Goal: Task Accomplishment & Management: Manage account settings

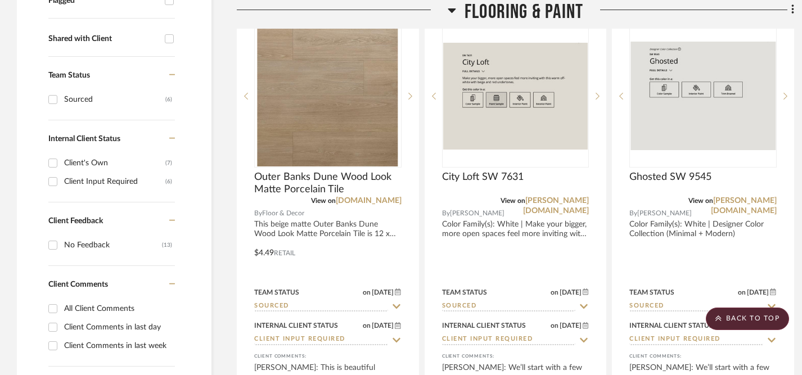
scroll to position [441, 0]
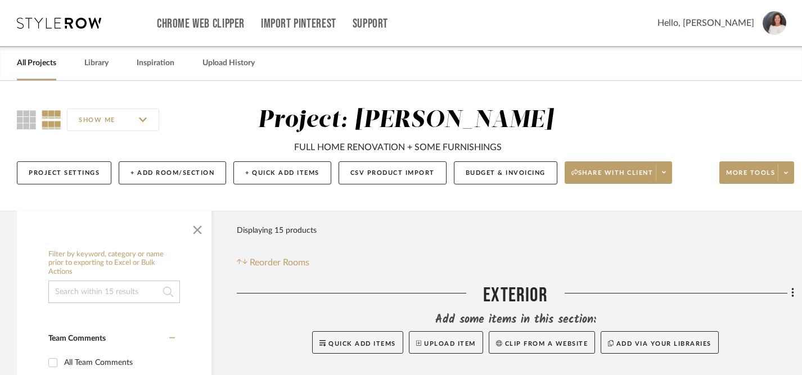
click at [38, 67] on link "All Projects" at bounding box center [36, 63] width 39 height 15
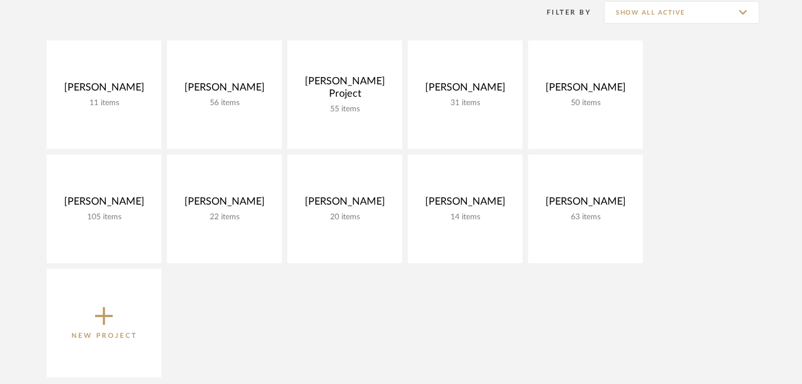
scroll to position [173, 0]
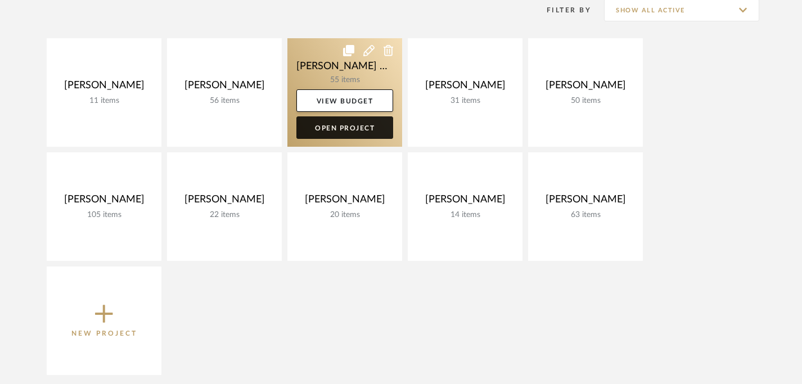
click at [330, 127] on link "Open Project" at bounding box center [345, 127] width 97 height 23
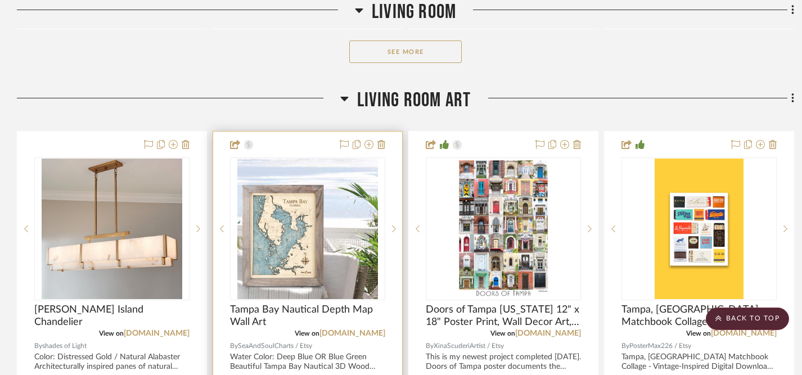
scroll to position [800, 0]
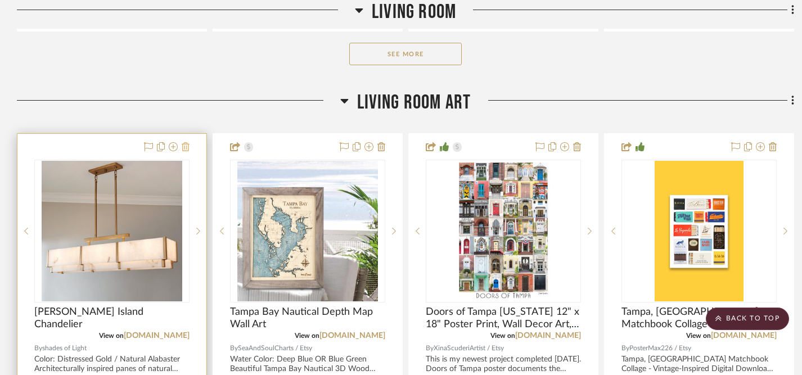
click at [186, 142] on icon at bounding box center [186, 146] width 8 height 9
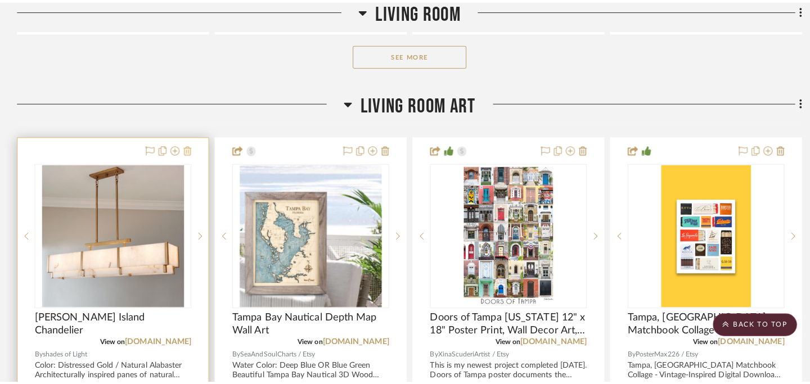
scroll to position [0, 0]
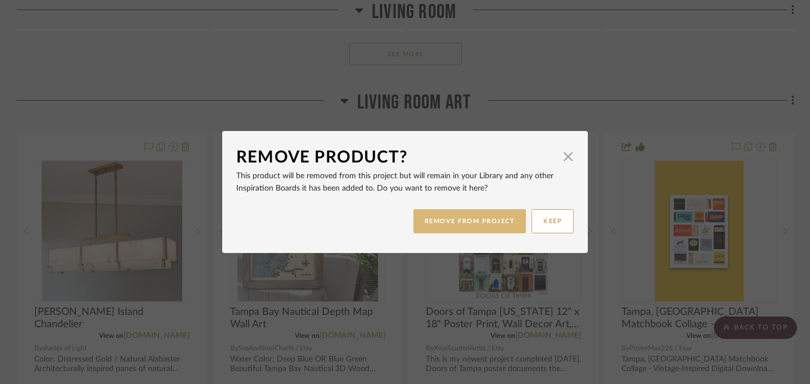
click at [440, 221] on button "REMOVE FROM PROJECT" at bounding box center [470, 221] width 113 height 24
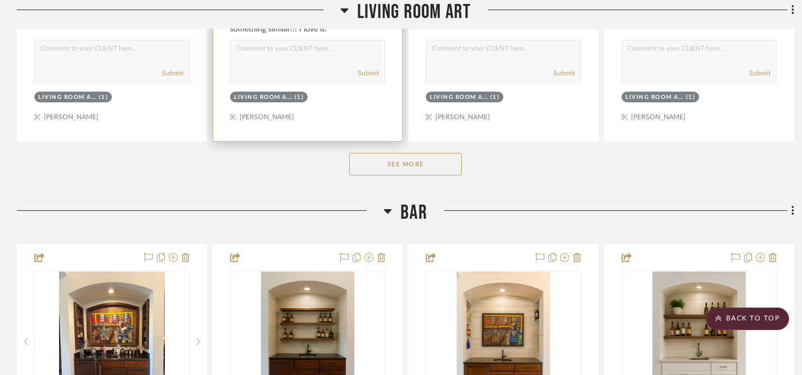
scroll to position [1287, 0]
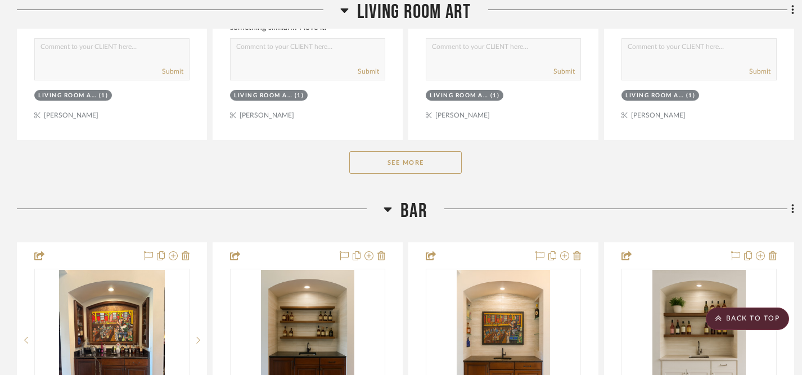
click at [415, 151] on button "See More" at bounding box center [405, 162] width 113 height 23
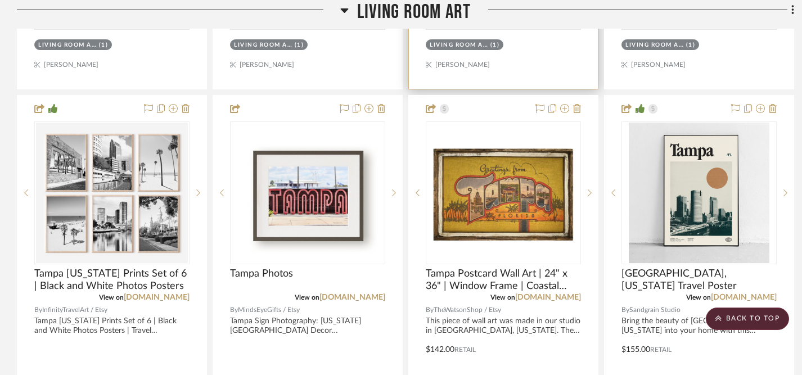
scroll to position [1756, 0]
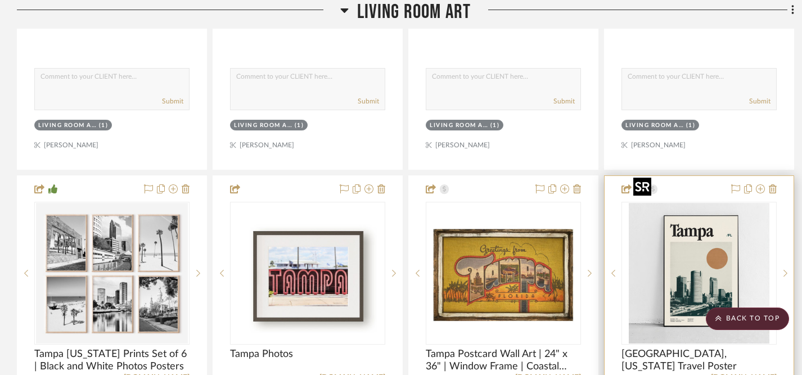
click at [690, 243] on img "0" at bounding box center [699, 273] width 141 height 141
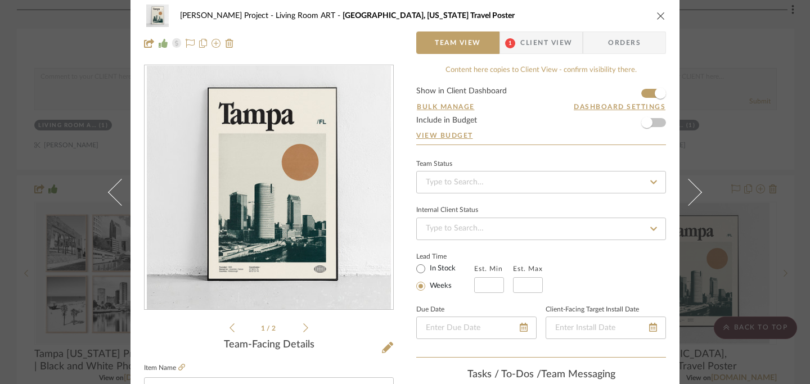
scroll to position [0, 0]
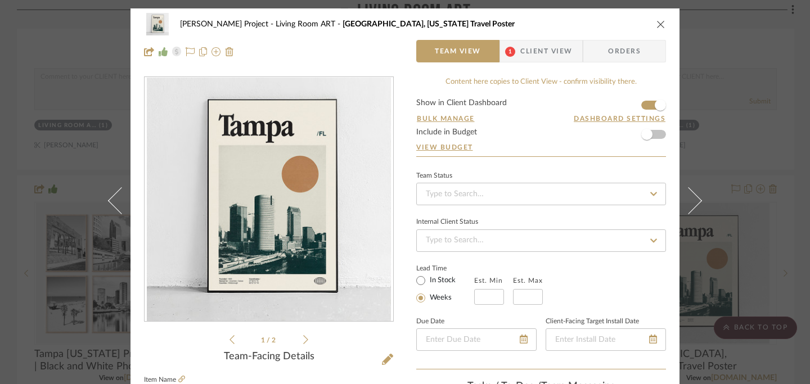
click at [543, 54] on span "Client View" at bounding box center [547, 51] width 52 height 23
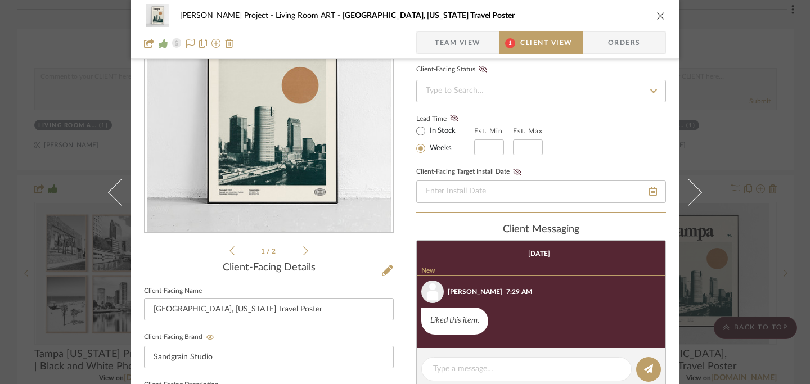
scroll to position [93, 0]
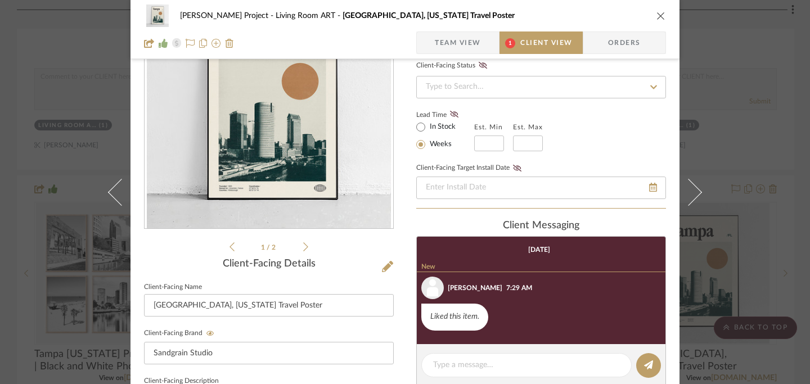
click at [657, 15] on icon "close" at bounding box center [661, 15] width 9 height 9
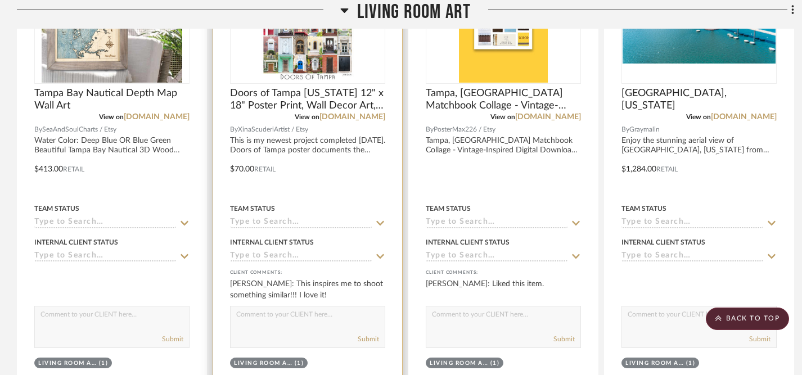
scroll to position [1020, 0]
click at [322, 306] on textarea at bounding box center [308, 316] width 154 height 21
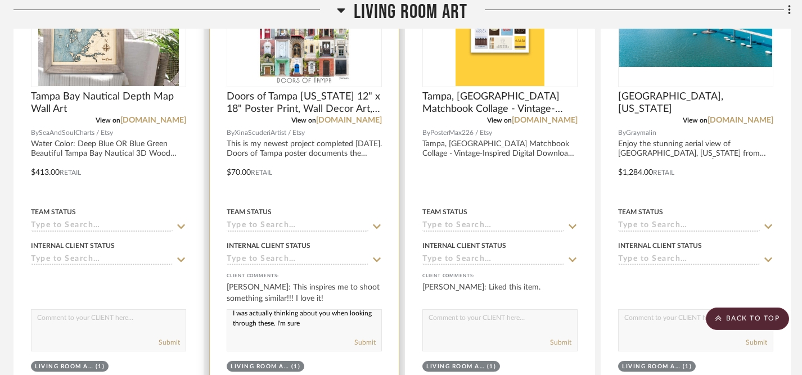
scroll to position [1027, 3]
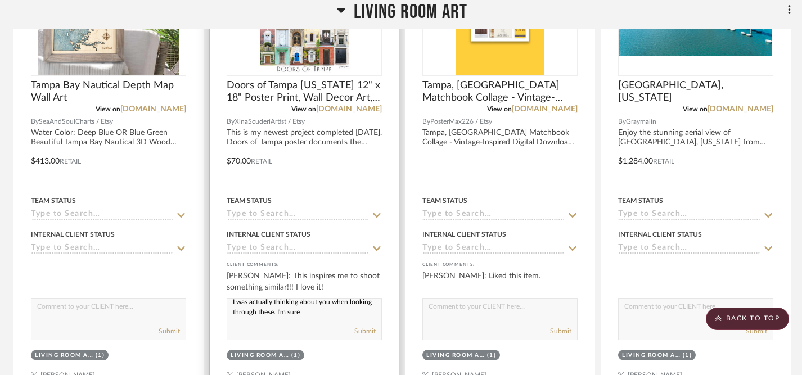
click at [327, 299] on textarea "I was actually thinking about you when looking through these. I'm sure" at bounding box center [304, 309] width 154 height 21
drag, startPoint x: 327, startPoint y: 285, endPoint x: 245, endPoint y: 270, distance: 83.0
click at [245, 299] on textarea "I was actually thinking about you when looking through these. I'm sure" at bounding box center [304, 309] width 154 height 21
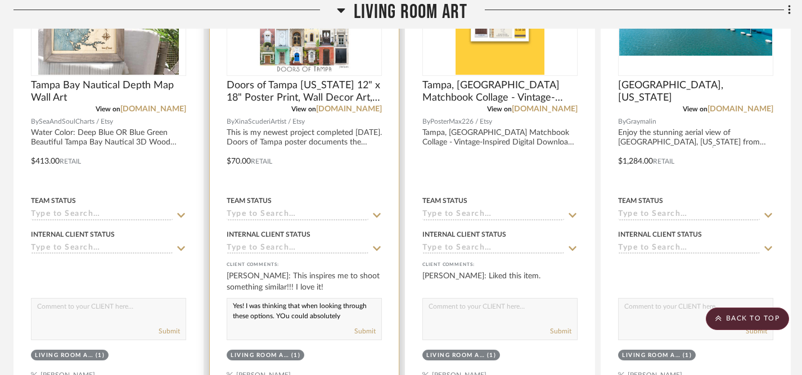
click at [284, 299] on textarea "Yes! I was thinking that when looking through these options. YOu could absolute…" at bounding box center [304, 309] width 154 height 21
type textarea "Yes! I was thinking that when looking through these options. You could absolute…"
click at [344, 299] on textarea "Yes! I was thinking that when looking through these options. You could absolute…" at bounding box center [304, 309] width 154 height 21
click at [233, 299] on textarea "Yes! I was thinking that when looking through these options. You could absolute…" at bounding box center [304, 309] width 154 height 21
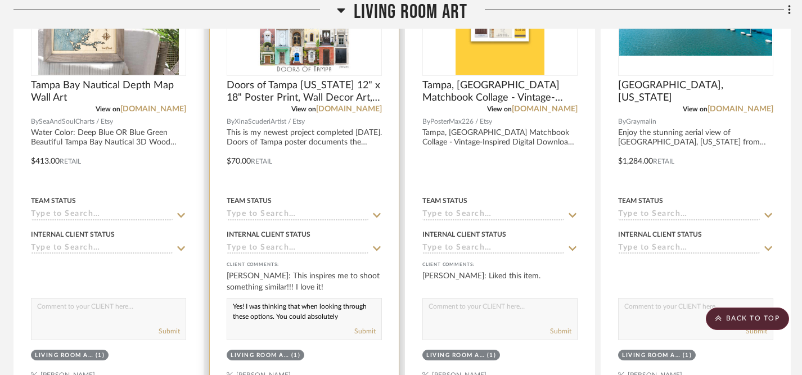
scroll to position [5, 0]
drag, startPoint x: 233, startPoint y: 280, endPoint x: 349, endPoint y: 289, distance: 116.8
click at [349, 299] on textarea "Yes! I was thinking that when looking through these options. You could absolute…" at bounding box center [304, 309] width 154 height 21
click at [323, 299] on textarea at bounding box center [304, 309] width 154 height 21
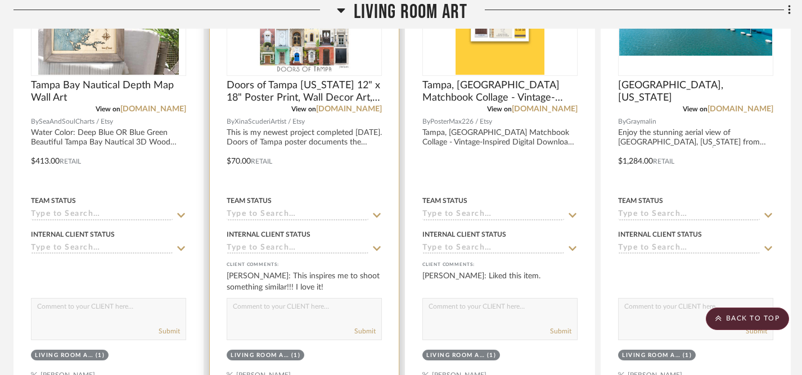
click at [305, 299] on textarea at bounding box center [304, 309] width 154 height 21
paste textarea "Looking at art options and thought—this is more your thing!"
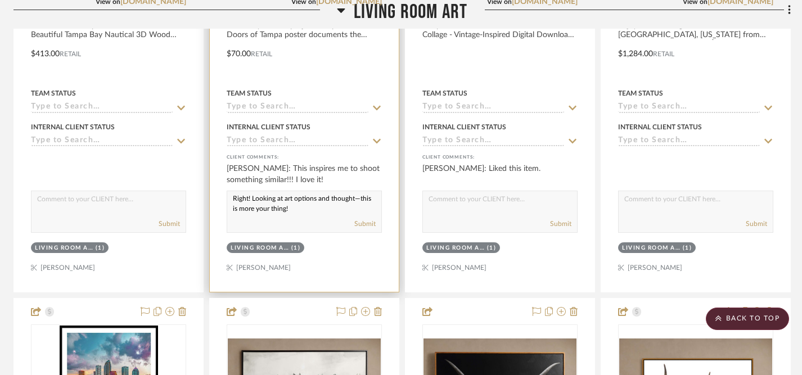
scroll to position [1137, 3]
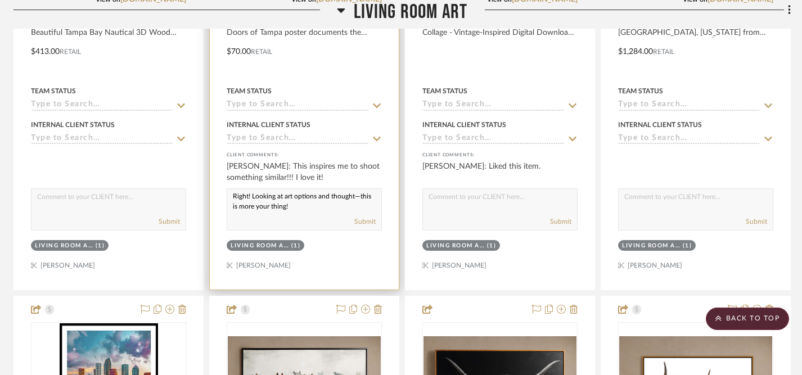
click at [246, 189] on textarea "Right! Looking at art options and thought—this is more your thing!" at bounding box center [304, 199] width 154 height 21
click at [249, 189] on textarea "Right! Looking at art options and thought—this is more your thing!" at bounding box center [304, 199] width 154 height 21
click at [348, 189] on textarea "Super cool concept! Looking at art options and thought—this is more your thing!" at bounding box center [304, 199] width 154 height 21
click at [295, 189] on textarea "Super cool concept! Looking at art options and thought—this is more your thing!" at bounding box center [304, 199] width 154 height 21
click at [270, 189] on textarea "Super cool concept! While looking at art options and thought—this is more your …" at bounding box center [304, 199] width 154 height 21
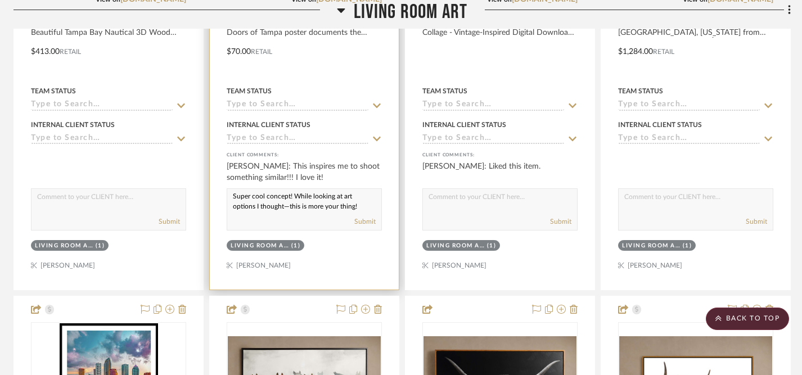
click at [234, 189] on textarea "Super cool concept! While looking at art options I thought—this is more your th…" at bounding box center [304, 199] width 154 height 21
drag, startPoint x: 234, startPoint y: 168, endPoint x: 361, endPoint y: 182, distance: 128.5
click at [361, 189] on div "Super cool concept! While looking at art options I thought—this is more your th…" at bounding box center [304, 210] width 155 height 42
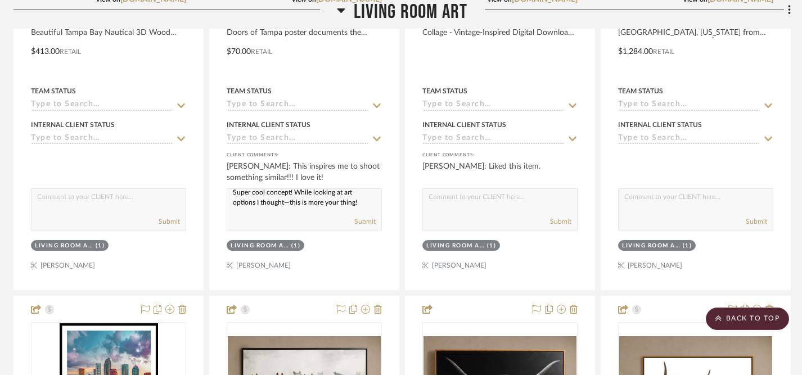
paste textarea "browsing art ideas, I was like—okay, this is totally your lane."
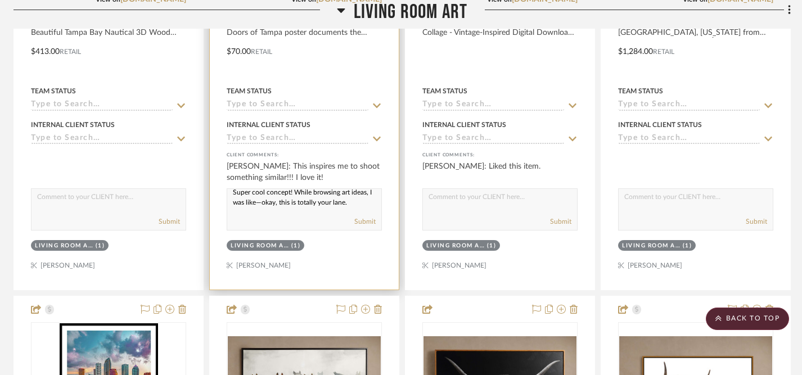
click at [339, 189] on textarea "Super cool concept! While browsing art ideas, I was like—okay, this is totally …" at bounding box center [304, 199] width 154 height 21
click at [298, 189] on textarea "Super cool concept! While looking at art ideas, I was like—okay, this is totall…" at bounding box center [304, 199] width 154 height 21
click at [296, 189] on textarea "Super cool concept! While looking at art ideas, I was thinking, this is totally…" at bounding box center [304, 199] width 154 height 21
click at [297, 189] on textarea "Super cool concept! While looking at art ideas, I was thinking--this is totally…" at bounding box center [304, 199] width 154 height 21
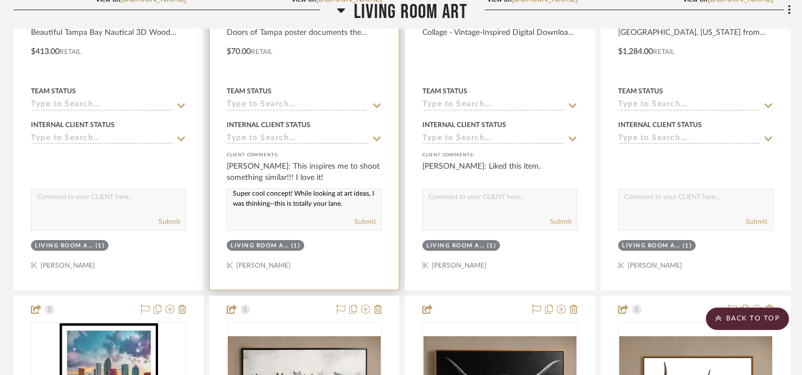
paste textarea "—"
type textarea "Super cool concept! While looking at art ideas, I was thinking—this is totally …"
click at [365, 217] on button "Submit" at bounding box center [365, 222] width 21 height 10
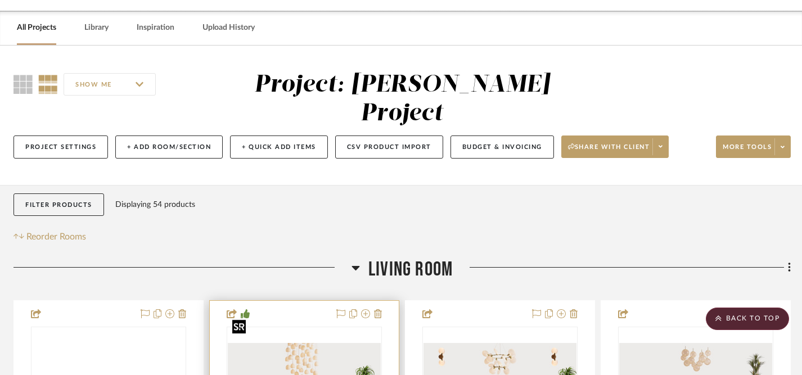
scroll to position [0, 3]
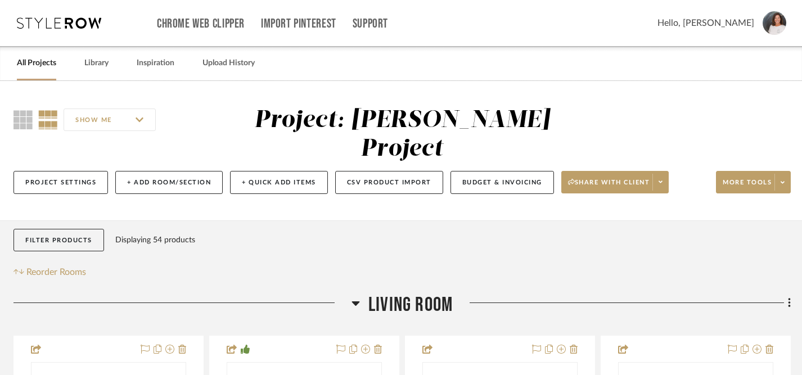
click at [40, 66] on link "All Projects" at bounding box center [36, 63] width 39 height 15
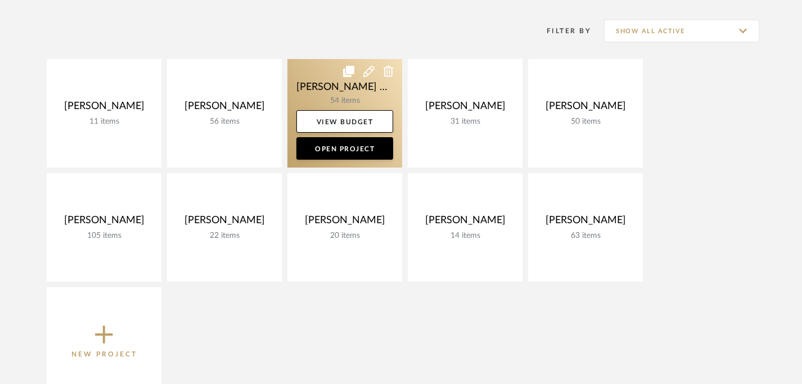
scroll to position [155, 0]
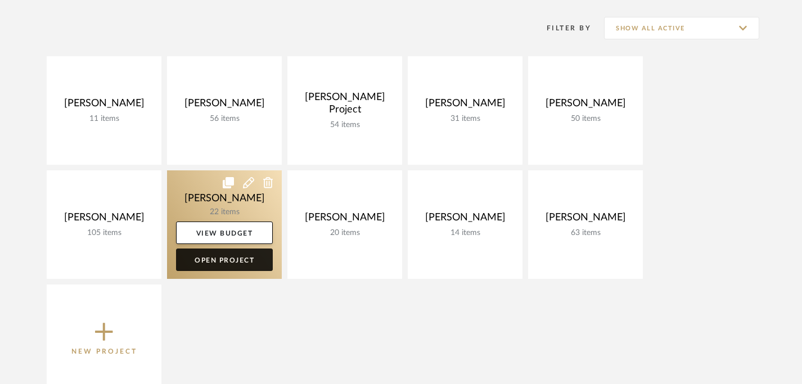
click at [223, 262] on link "Open Project" at bounding box center [224, 260] width 97 height 23
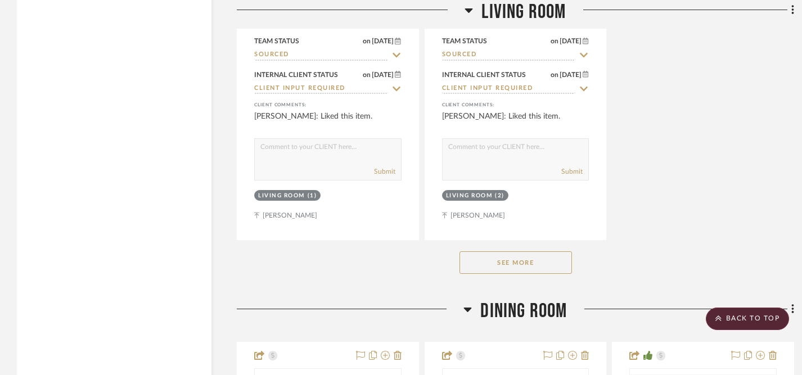
scroll to position [3739, 0]
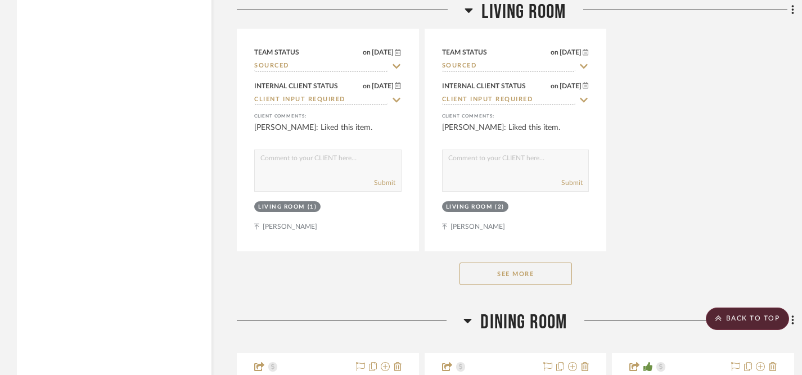
click at [483, 271] on button "See More" at bounding box center [516, 274] width 113 height 23
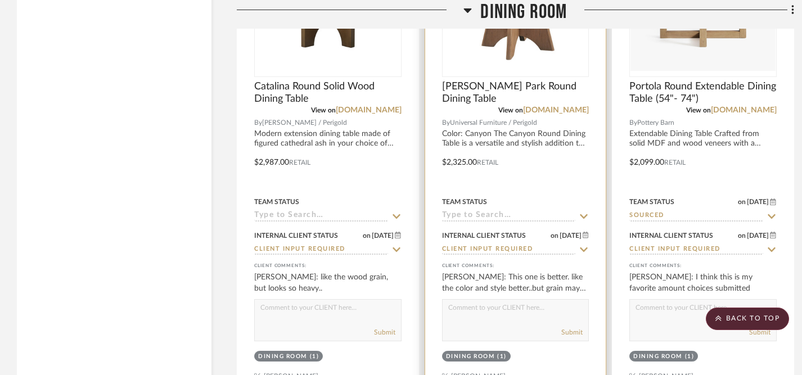
scroll to position [4179, 0]
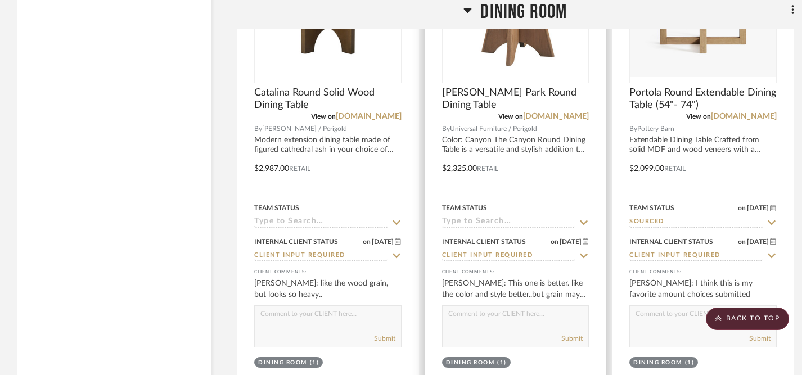
click at [473, 311] on textarea at bounding box center [516, 316] width 146 height 21
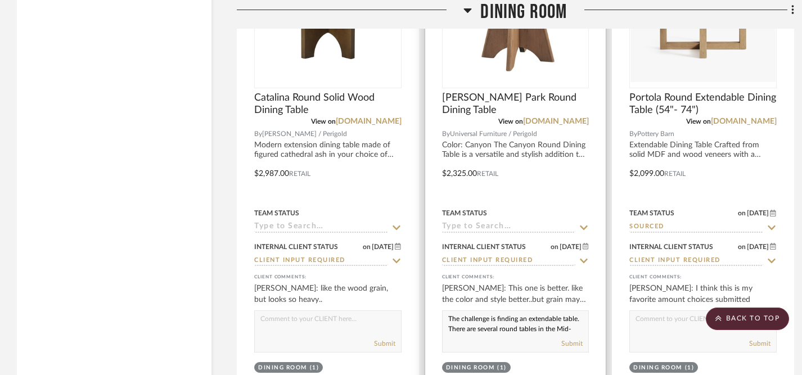
scroll to position [4173, 0]
click at [497, 316] on textarea "The challenge is finding an extendable table. There are several round tables in…" at bounding box center [516, 322] width 146 height 21
drag, startPoint x: 567, startPoint y: 321, endPoint x: 558, endPoint y: 318, distance: 8.9
click at [558, 318] on textarea "The challenge is finding an extendable table. There are several round tables in…" at bounding box center [516, 322] width 146 height 21
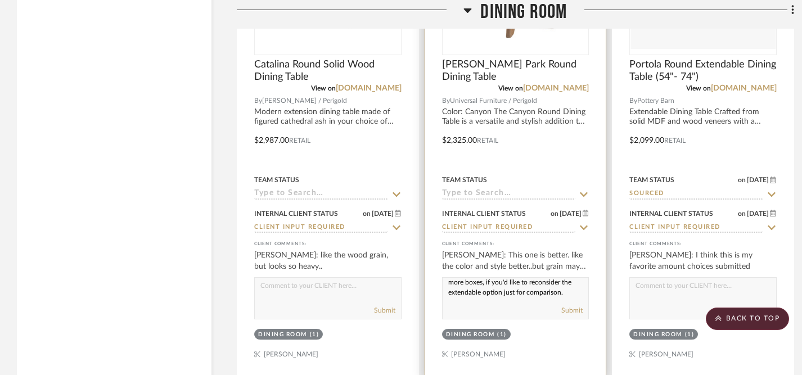
scroll to position [55, 0]
drag, startPoint x: 448, startPoint y: 280, endPoint x: 473, endPoint y: 302, distance: 33.1
click at [473, 302] on div "The challenge is finding an extendable table. There are several round tables th…" at bounding box center [515, 298] width 147 height 42
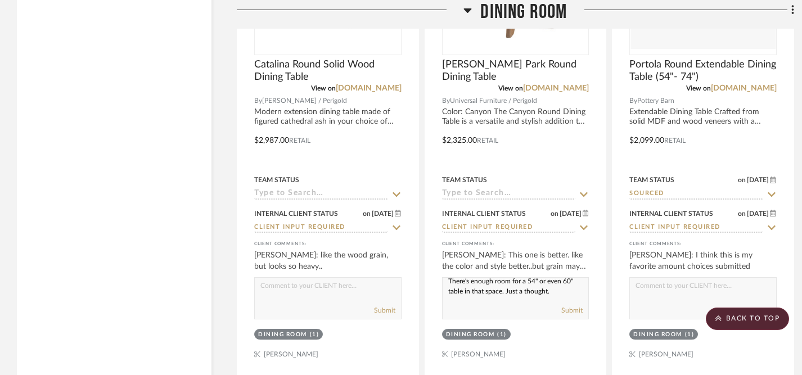
paste textarea "always finding the right extendable table. There are some round options that ch…"
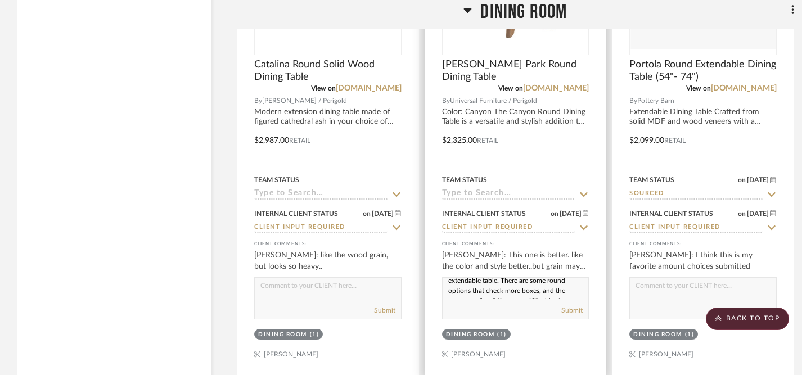
scroll to position [10, 0]
click at [545, 284] on textarea "The challenge is always finding the right extendable table. There are some roun…" at bounding box center [516, 288] width 146 height 21
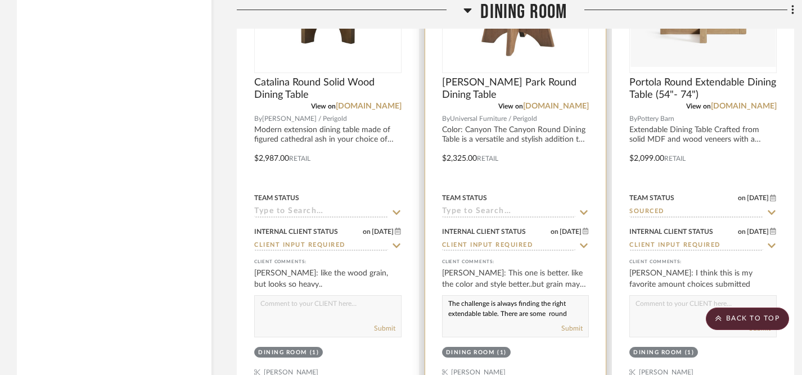
scroll to position [4184, 0]
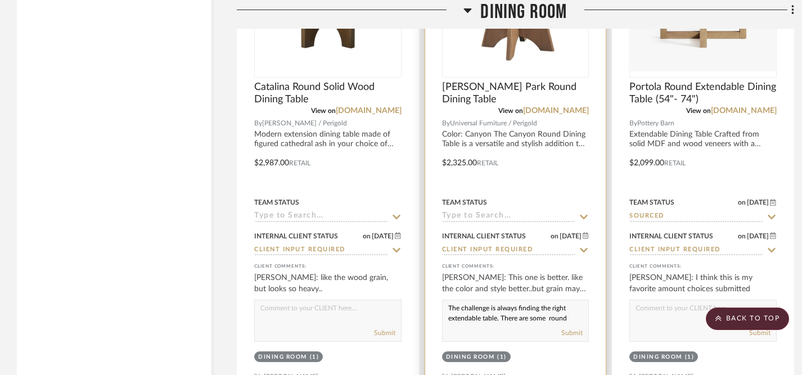
click at [462, 302] on textarea "The challenge is always finding the right extendable table. There are some roun…" at bounding box center [516, 310] width 146 height 21
click at [542, 303] on textarea "It's always a challenge is always finding the right extendable table. There are…" at bounding box center [516, 310] width 146 height 21
click at [549, 303] on textarea "It's always a challenge finding the right extendable table. There are some roun…" at bounding box center [516, 310] width 146 height 21
click at [498, 303] on textarea "It's always a challenge finding the right extendable table. There are some roun…" at bounding box center [516, 310] width 146 height 21
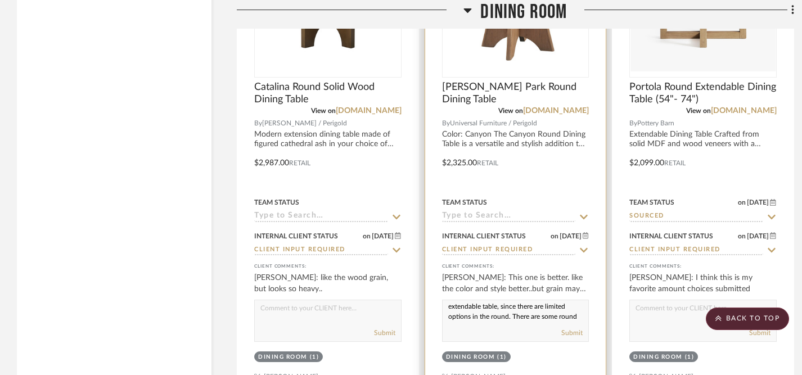
click at [566, 302] on textarea "It's always a challenge finding the right extendable table, since there are lim…" at bounding box center [516, 310] width 146 height 21
click at [509, 311] on textarea "It's always a challenge finding the right extendable table, since there are few…" at bounding box center [516, 310] width 146 height 21
click at [448, 311] on textarea "It's always a challenge finding the right extendable table, since there are few…" at bounding box center [516, 310] width 146 height 21
click at [530, 309] on textarea "It's always a challenge finding the right extendable table, since there are few…" at bounding box center [516, 310] width 146 height 21
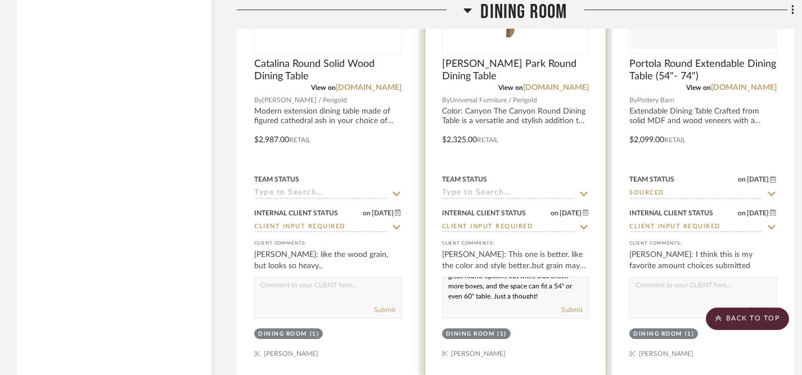
scroll to position [4230, 0]
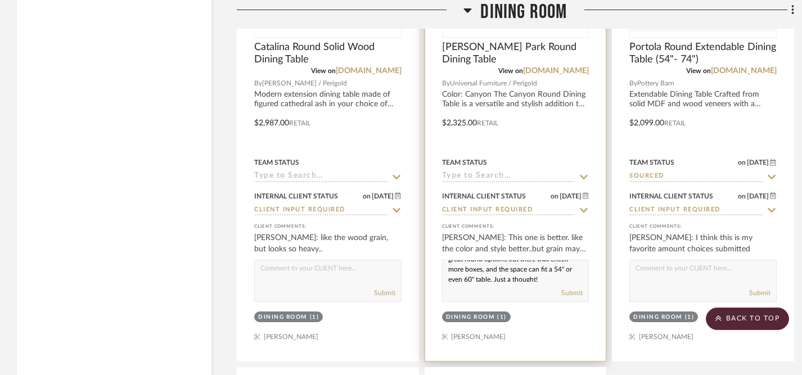
drag, startPoint x: 540, startPoint y: 309, endPoint x: 529, endPoint y: 309, distance: 10.7
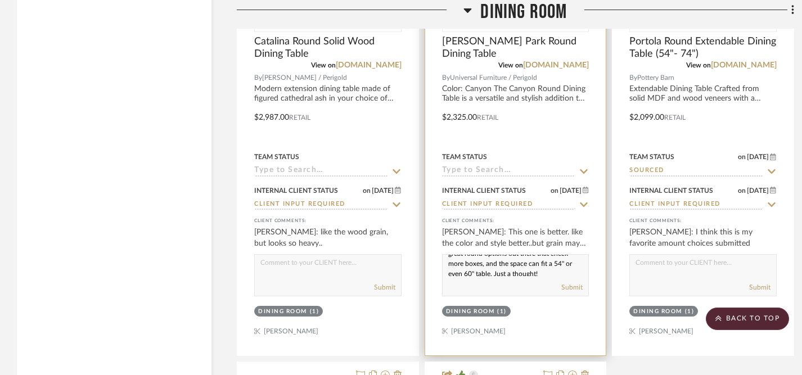
scroll to position [0, 0]
click at [447, 257] on textarea "It's always a challenge finding the right extendable table, since there are few…" at bounding box center [516, 265] width 146 height 21
drag, startPoint x: 447, startPoint y: 257, endPoint x: 518, endPoint y: 283, distance: 75.1
click at [518, 283] on div "It's always a challenge finding the right extendable table, since there are few…" at bounding box center [515, 275] width 147 height 42
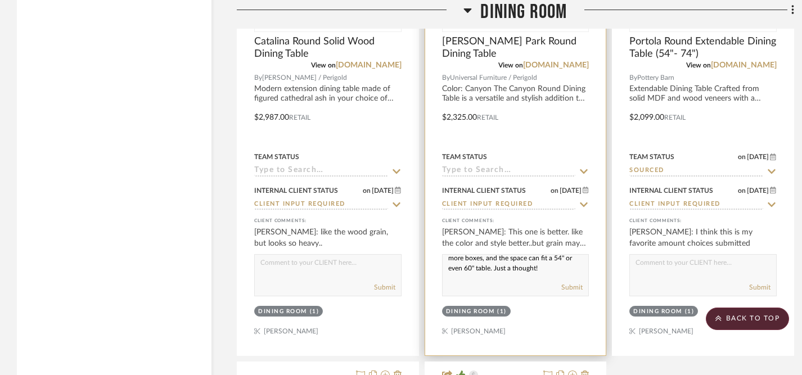
paste textarea "’s always a challenge finding the right extendable table, since there are fewer…"
click at [448, 262] on textarea "It’s always a challenge finding the right extendable table, since there are few…" at bounding box center [516, 265] width 146 height 21
click at [475, 255] on textarea "It’s always a challenge finding the right extendable table, since there are few…" at bounding box center [516, 265] width 146 height 21
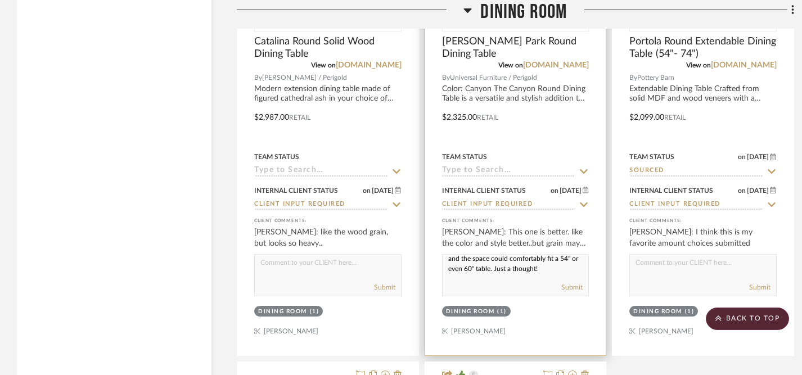
scroll to position [45, 0]
type textarea "It’s always a challenge finding the right extendable table, since there are few…"
click at [573, 282] on button "Submit" at bounding box center [572, 287] width 21 height 10
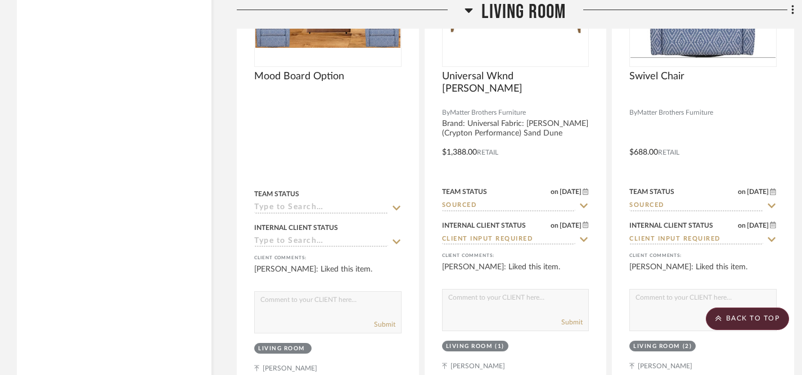
scroll to position [2595, 0]
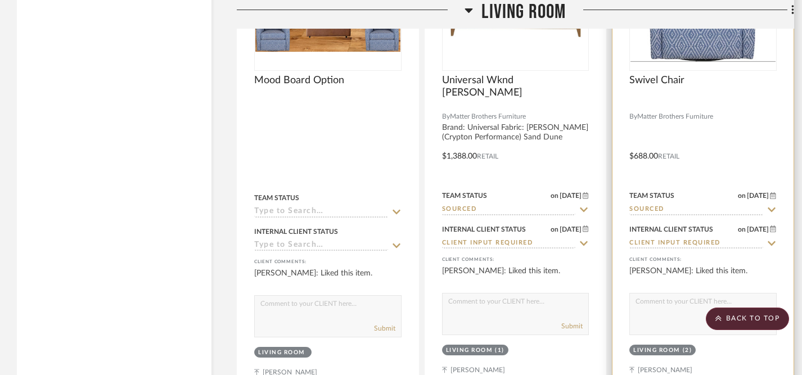
click at [640, 299] on textarea at bounding box center [703, 304] width 146 height 21
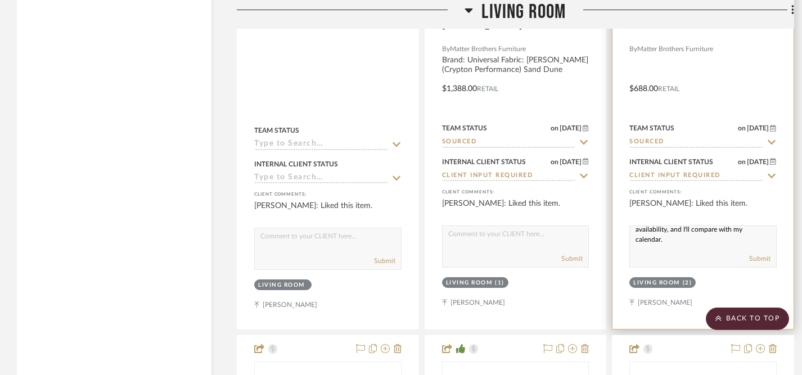
scroll to position [2664, 0]
type textarea "Are you interested in scheduling a time next week to test these sofas and swive…"
click at [757, 253] on button "Submit" at bounding box center [760, 258] width 21 height 10
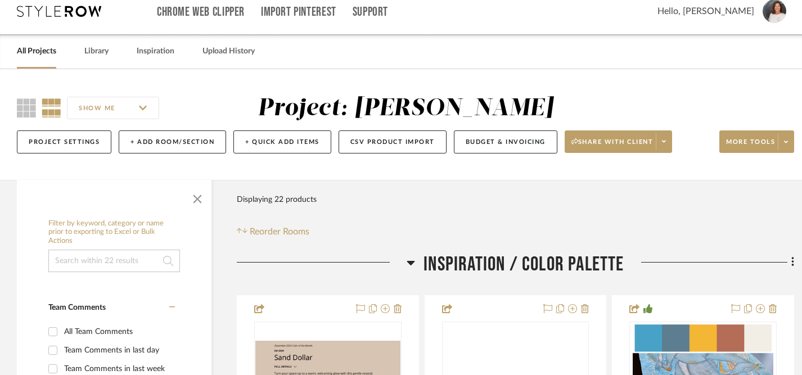
scroll to position [15, 0]
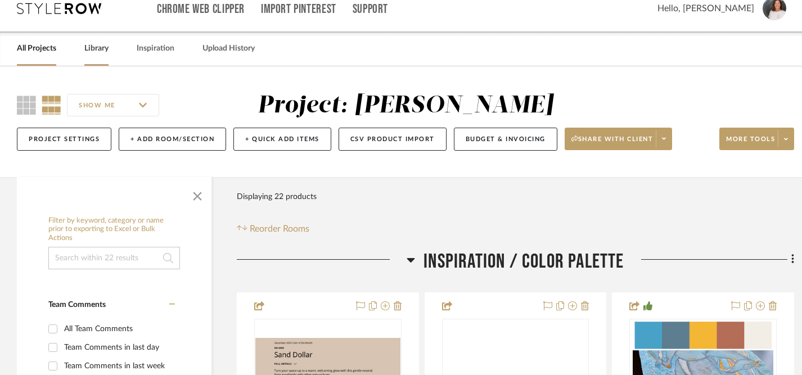
click at [98, 47] on link "Library" at bounding box center [96, 48] width 24 height 15
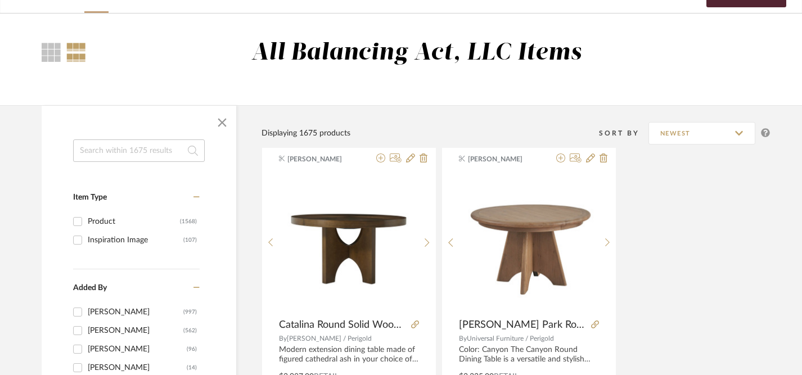
scroll to position [69, 0]
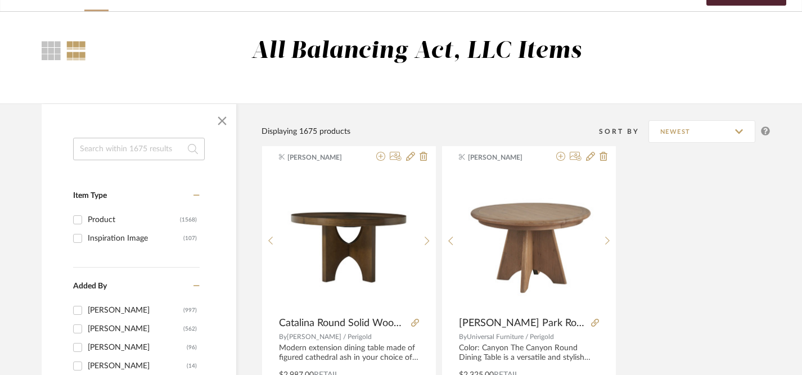
click at [152, 153] on input at bounding box center [139, 149] width 132 height 23
type input "dining table"
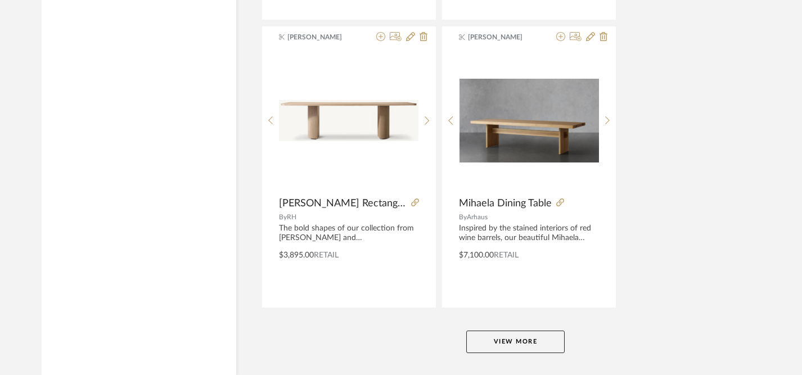
scroll to position [5167, 0]
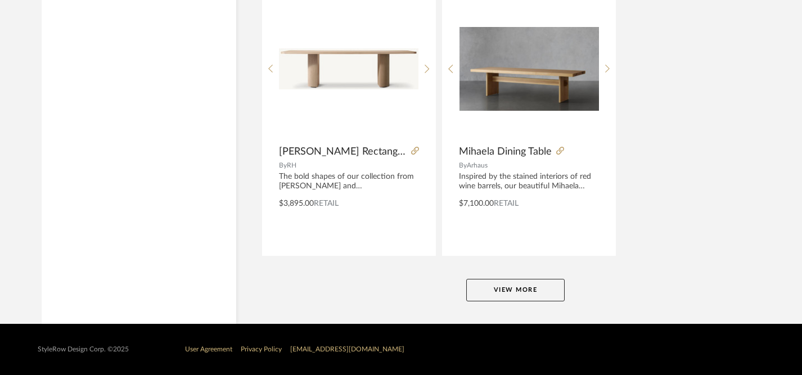
click at [501, 293] on button "View More" at bounding box center [515, 290] width 98 height 23
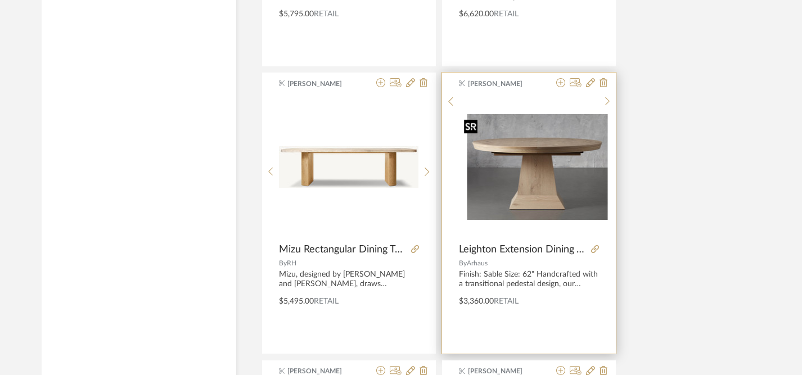
scroll to position [3023, 0]
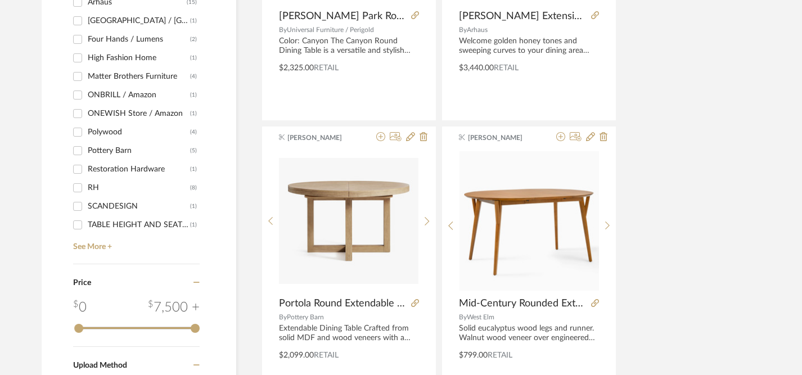
scroll to position [708, 0]
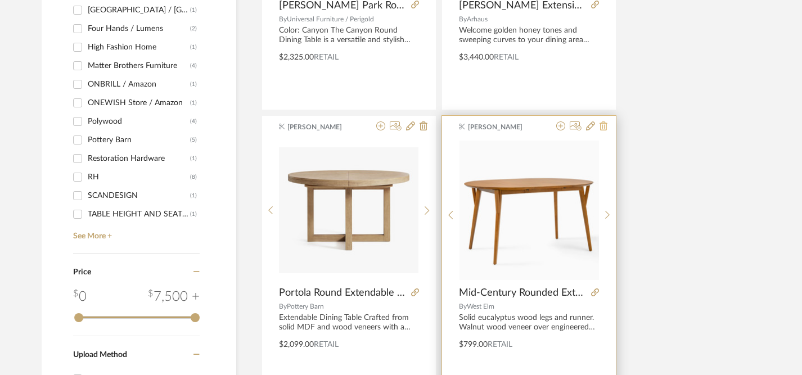
click at [604, 127] on icon at bounding box center [604, 126] width 8 height 9
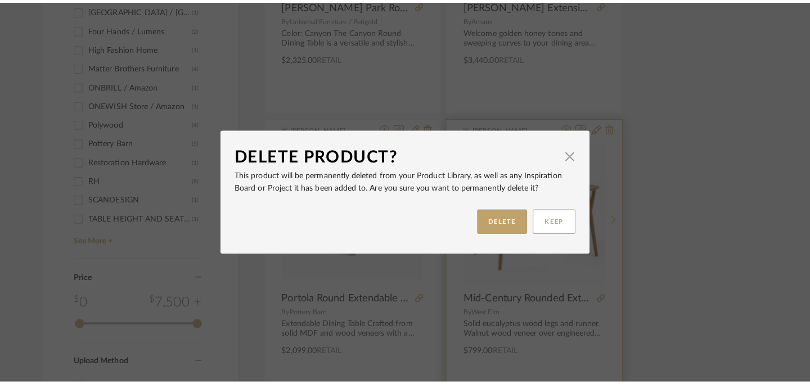
scroll to position [0, 0]
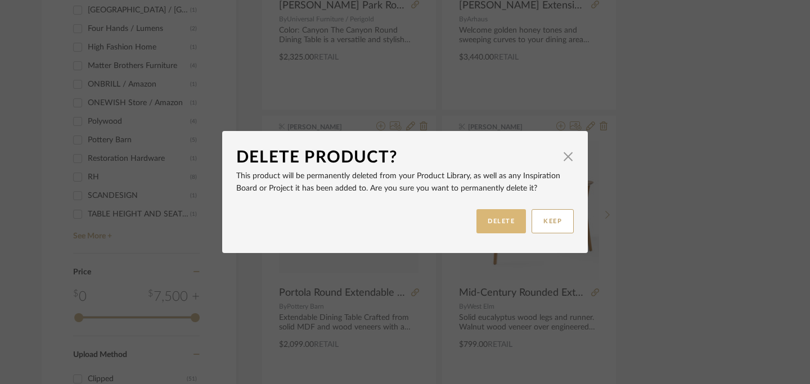
click at [500, 222] on button "DELETE" at bounding box center [502, 221] width 50 height 24
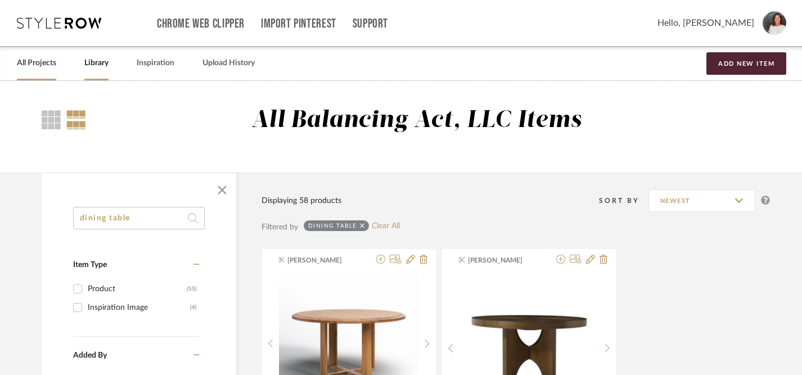
click at [37, 67] on link "All Projects" at bounding box center [36, 63] width 39 height 15
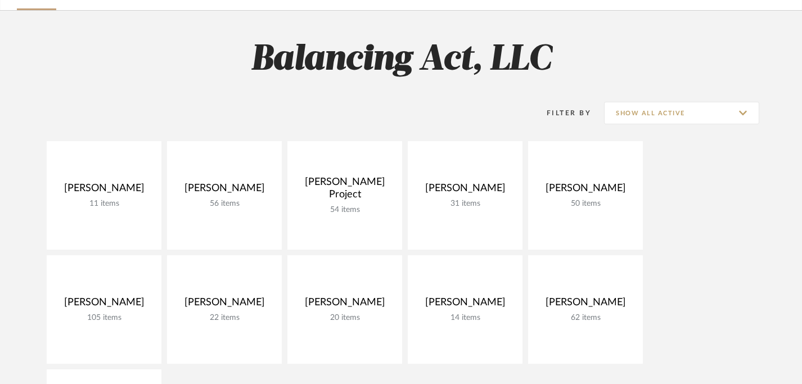
scroll to position [160, 0]
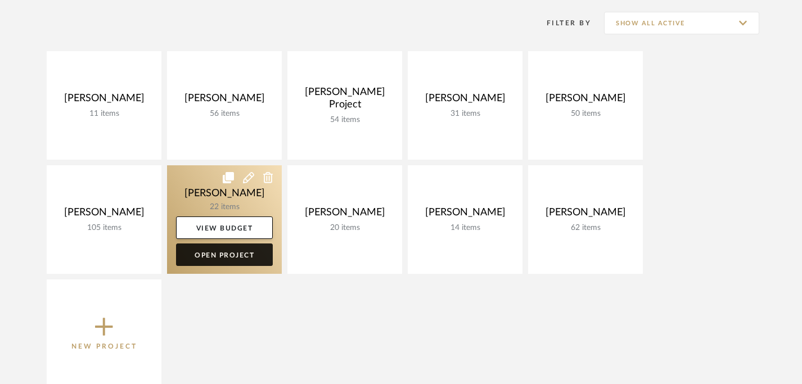
click at [239, 260] on link "Open Project" at bounding box center [224, 255] width 97 height 23
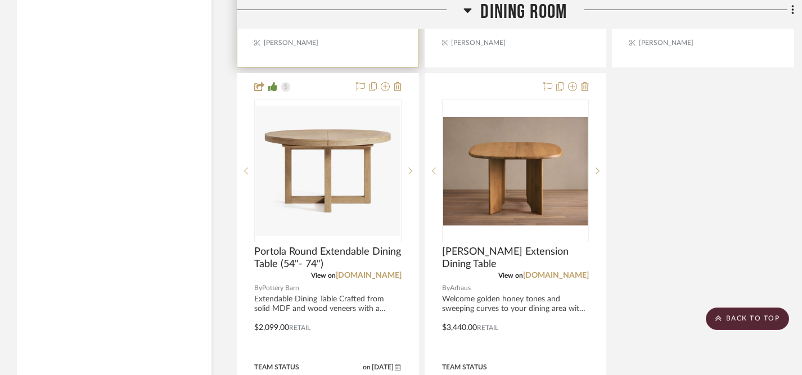
scroll to position [4518, 0]
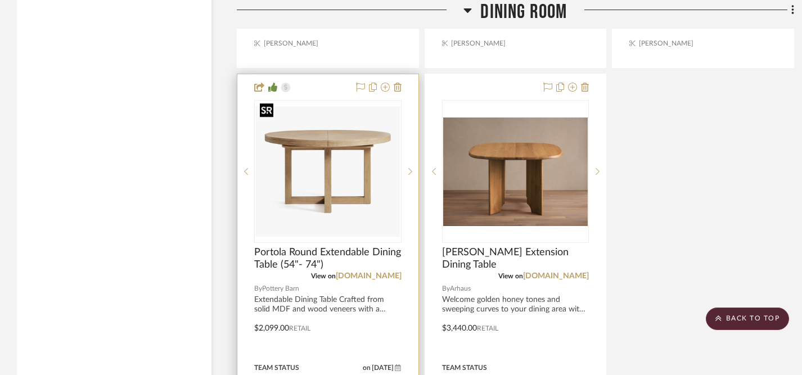
click at [318, 171] on img "0" at bounding box center [327, 171] width 145 height 131
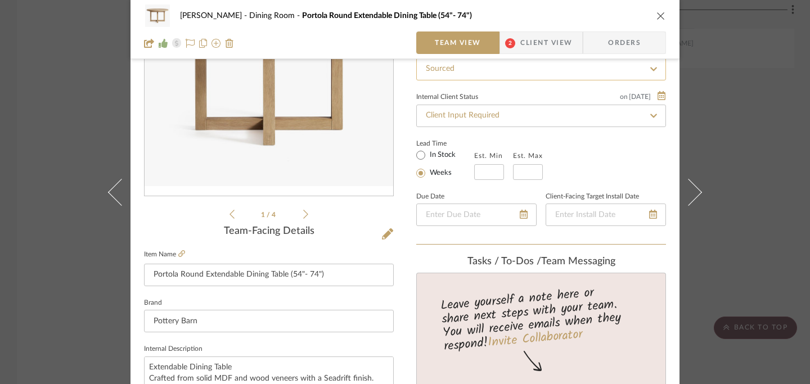
scroll to position [135, 0]
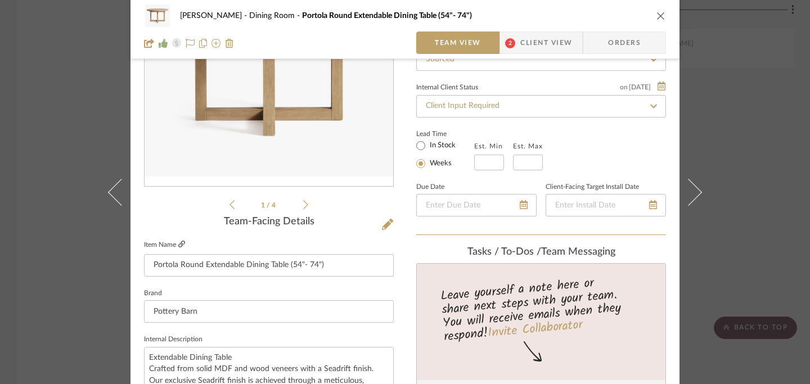
click at [180, 244] on icon at bounding box center [181, 244] width 7 height 7
